Goal: Task Accomplishment & Management: Manage account settings

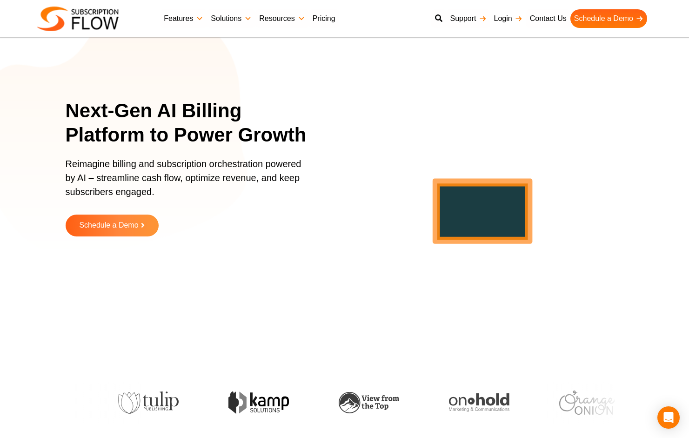
click at [502, 16] on link "Login" at bounding box center [508, 18] width 36 height 19
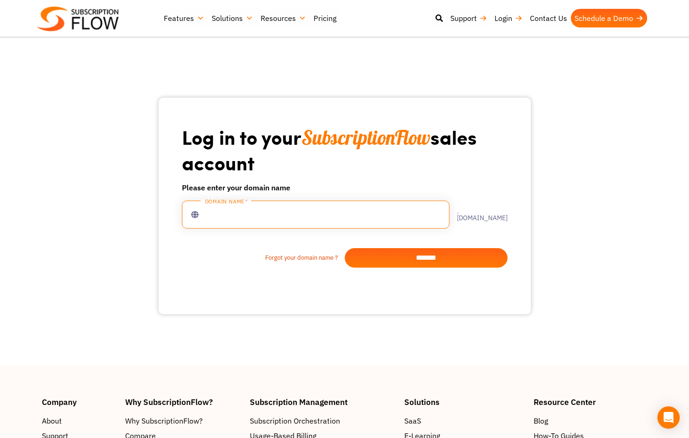
click at [277, 217] on input "text" at bounding box center [315, 214] width 267 height 28
type input "***"
click at [377, 254] on input "*******" at bounding box center [426, 258] width 163 height 20
